Goal: Task Accomplishment & Management: Use online tool/utility

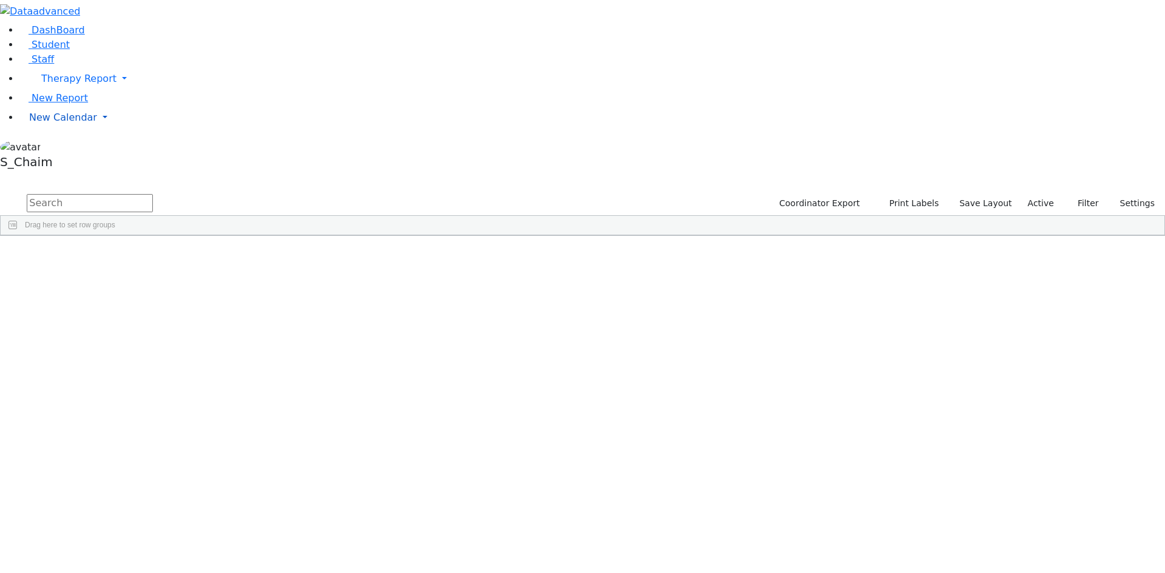
click at [39, 123] on span "New Calendar" at bounding box center [63, 118] width 68 height 12
click at [41, 147] on span "Calendar" at bounding box center [48, 142] width 44 height 12
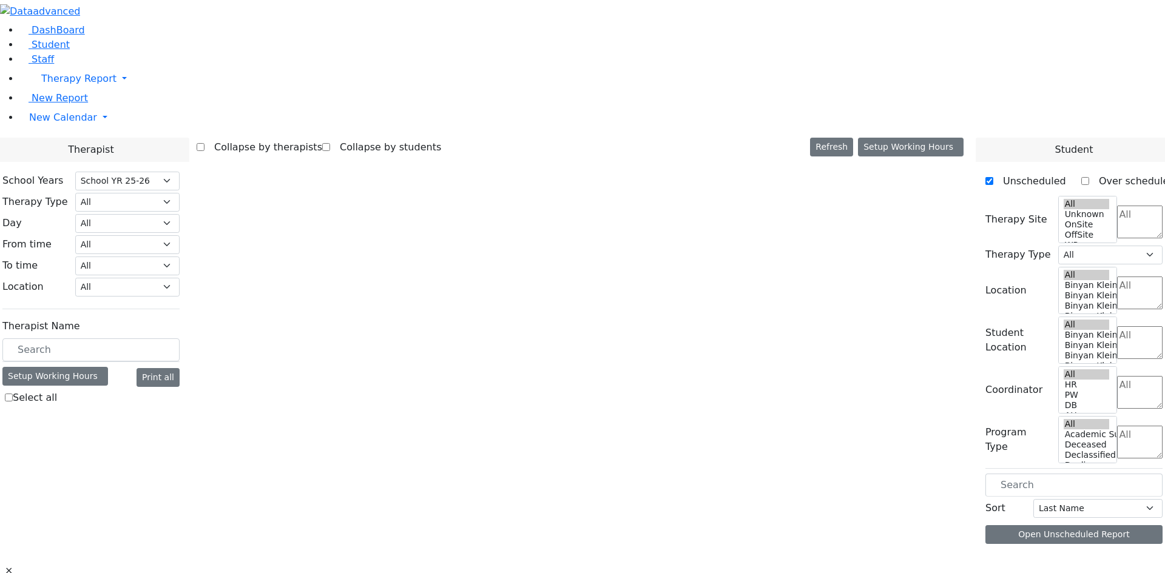
select select "212"
click at [49, 123] on span "New Calendar" at bounding box center [63, 118] width 68 height 12
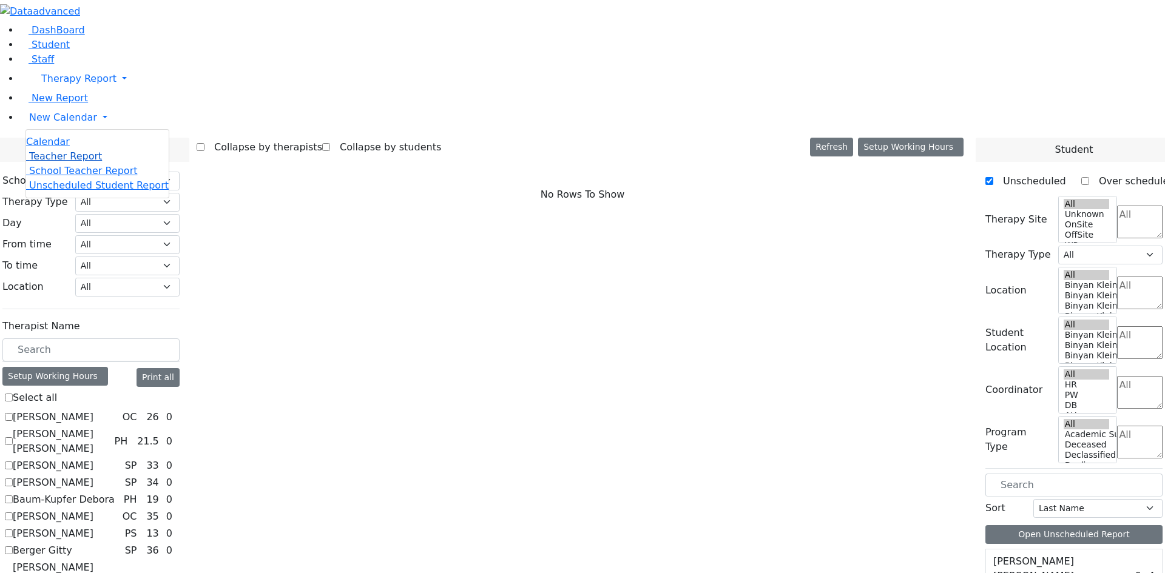
click at [65, 162] on span "Teacher Report" at bounding box center [65, 156] width 73 height 12
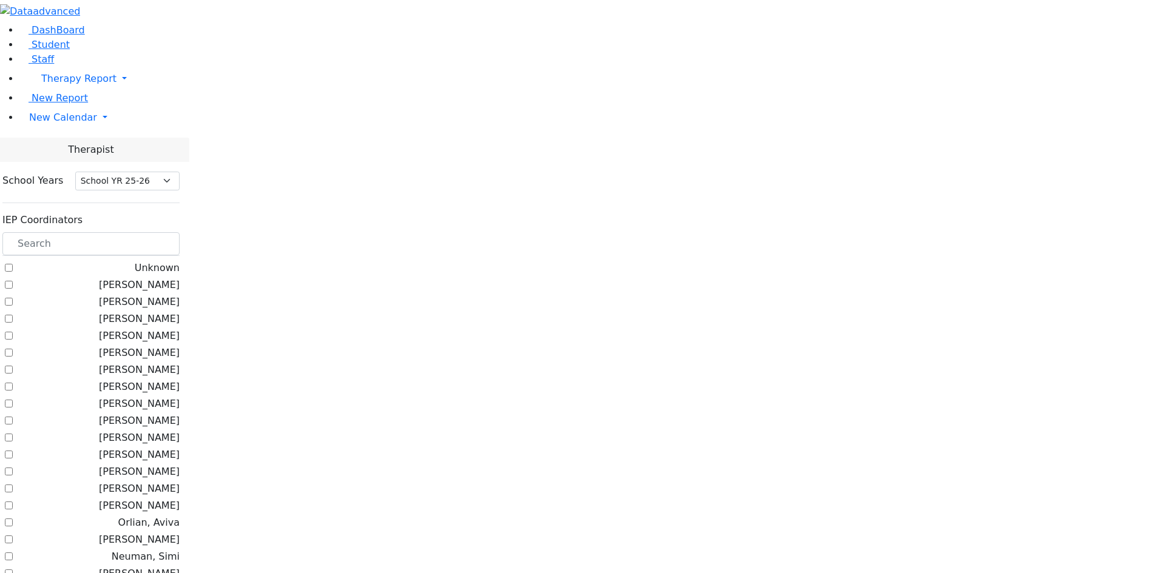
select select "212"
click at [180, 232] on input "text" at bounding box center [90, 243] width 177 height 23
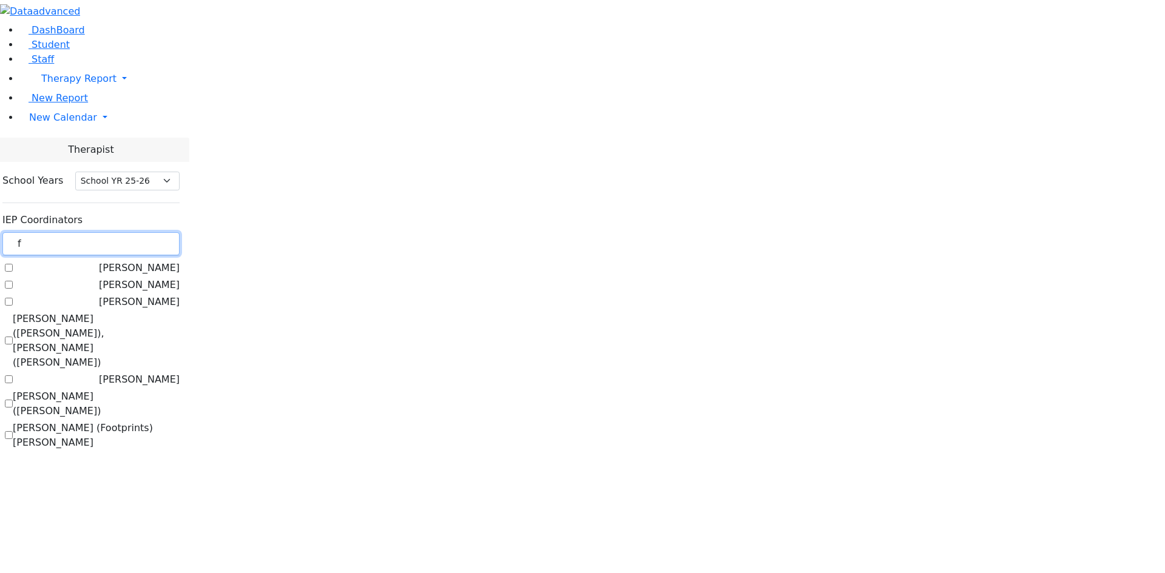
type input "f"
click at [180, 389] on label "[PERSON_NAME] ([PERSON_NAME])" at bounding box center [96, 403] width 167 height 29
click at [13, 400] on input "[PERSON_NAME] ([PERSON_NAME])" at bounding box center [9, 404] width 8 height 8
checkbox input "true"
